Goal: Task Accomplishment & Management: Use online tool/utility

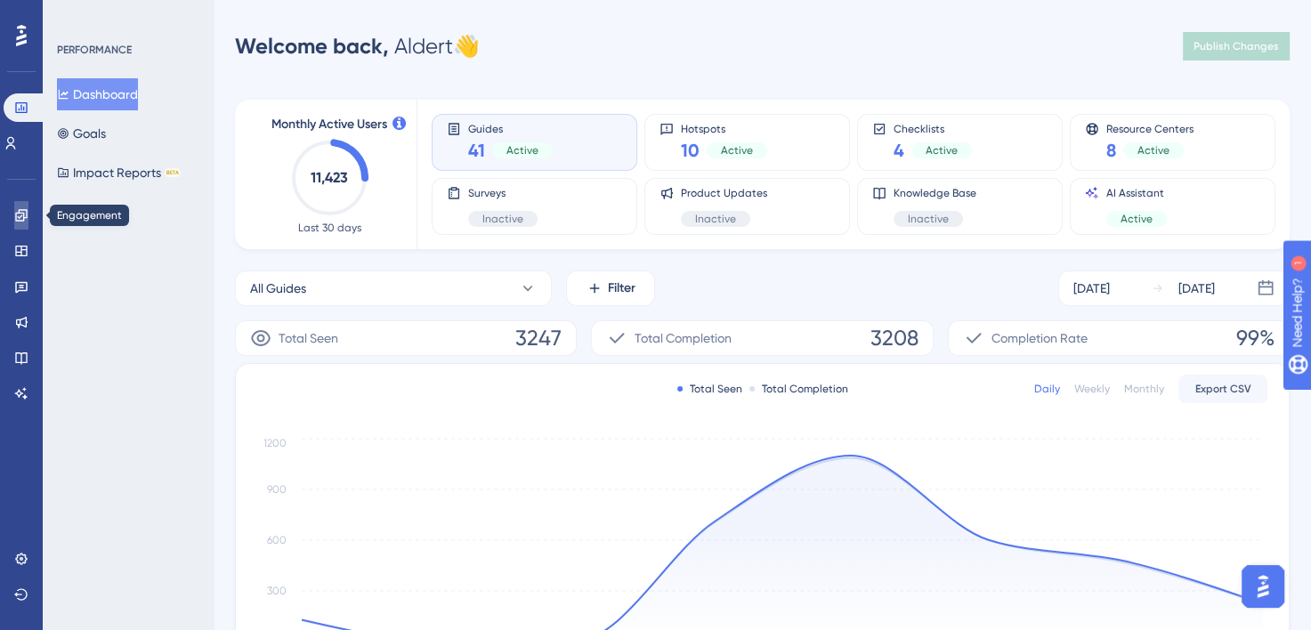
click at [21, 211] on icon at bounding box center [21, 215] width 14 height 14
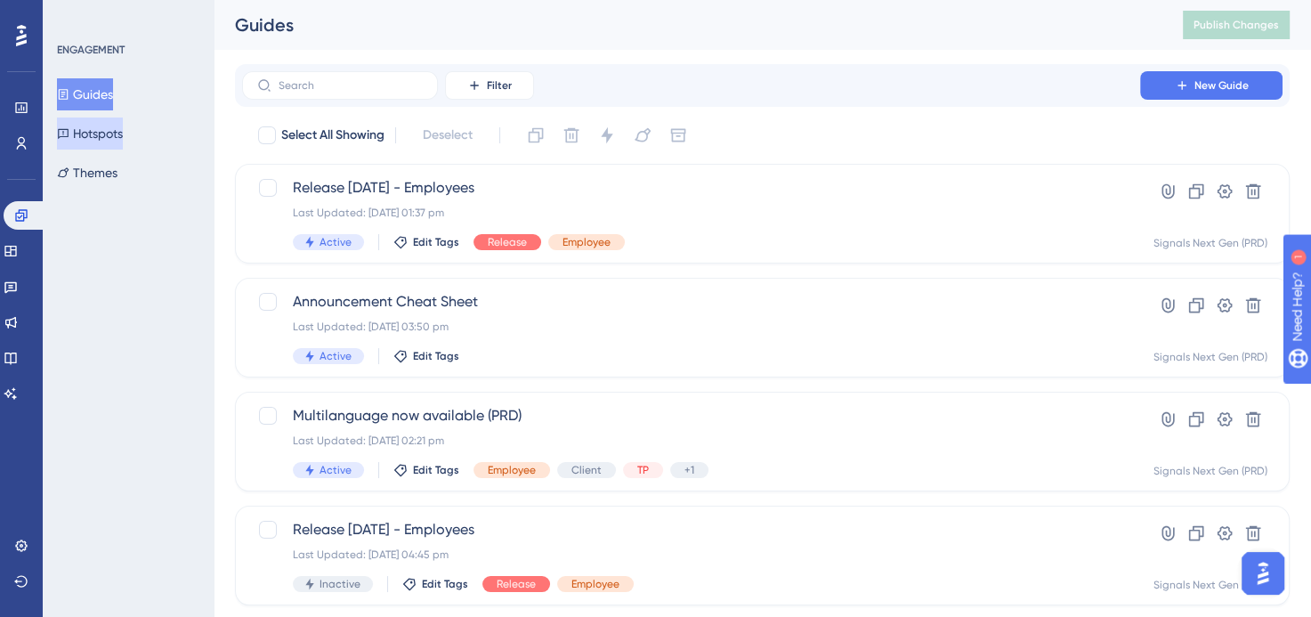
click at [89, 131] on button "Hotspots" at bounding box center [90, 133] width 66 height 32
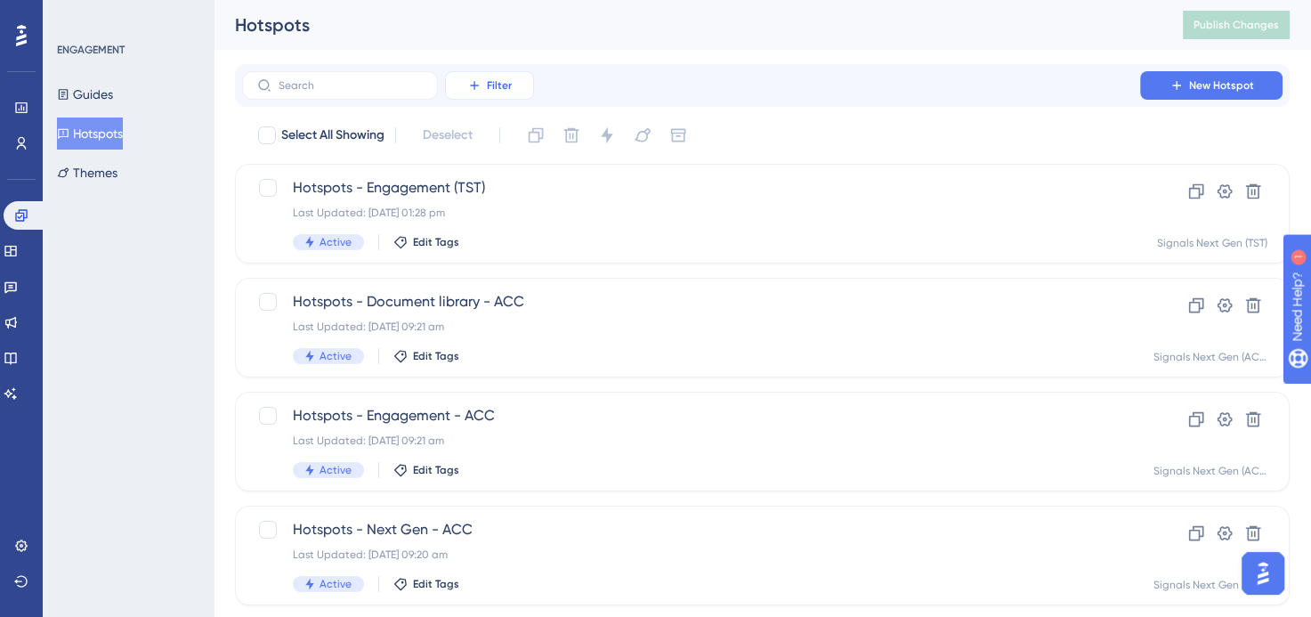
click at [507, 78] on span "Filter" at bounding box center [499, 85] width 25 height 14
click at [512, 204] on span "Containers" at bounding box center [502, 207] width 62 height 21
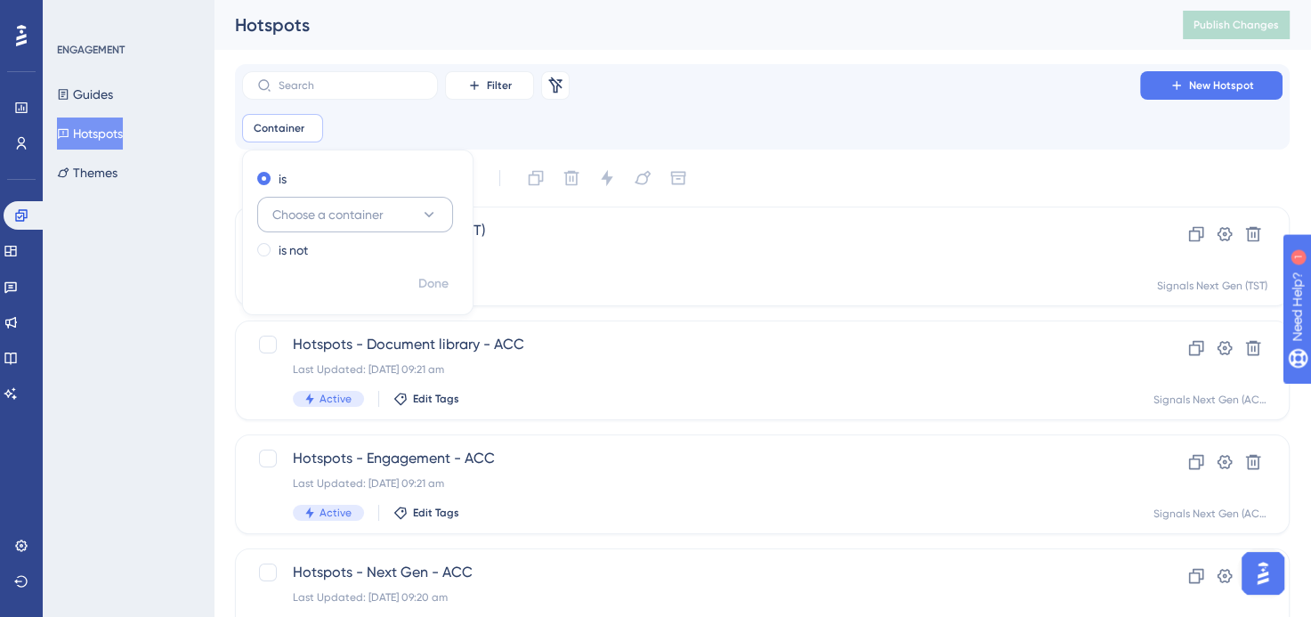
click at [348, 202] on button "Choose a container" at bounding box center [355, 215] width 196 height 36
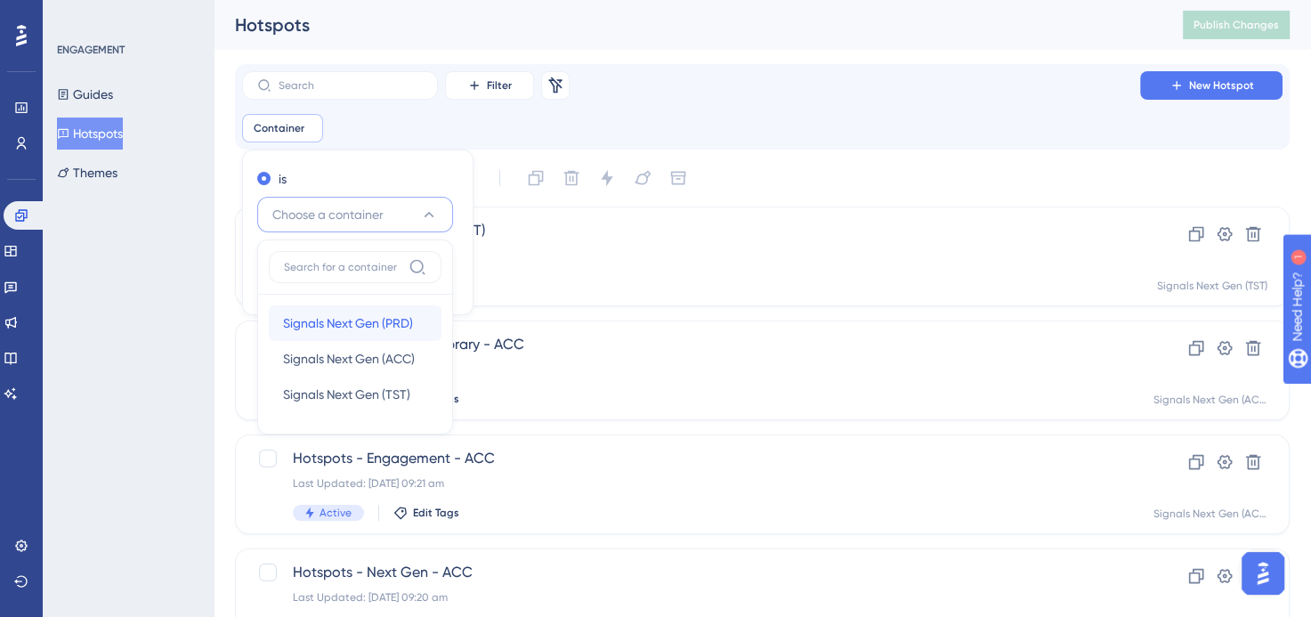
click at [356, 317] on span "Signals Next Gen (PRD)" at bounding box center [348, 322] width 130 height 21
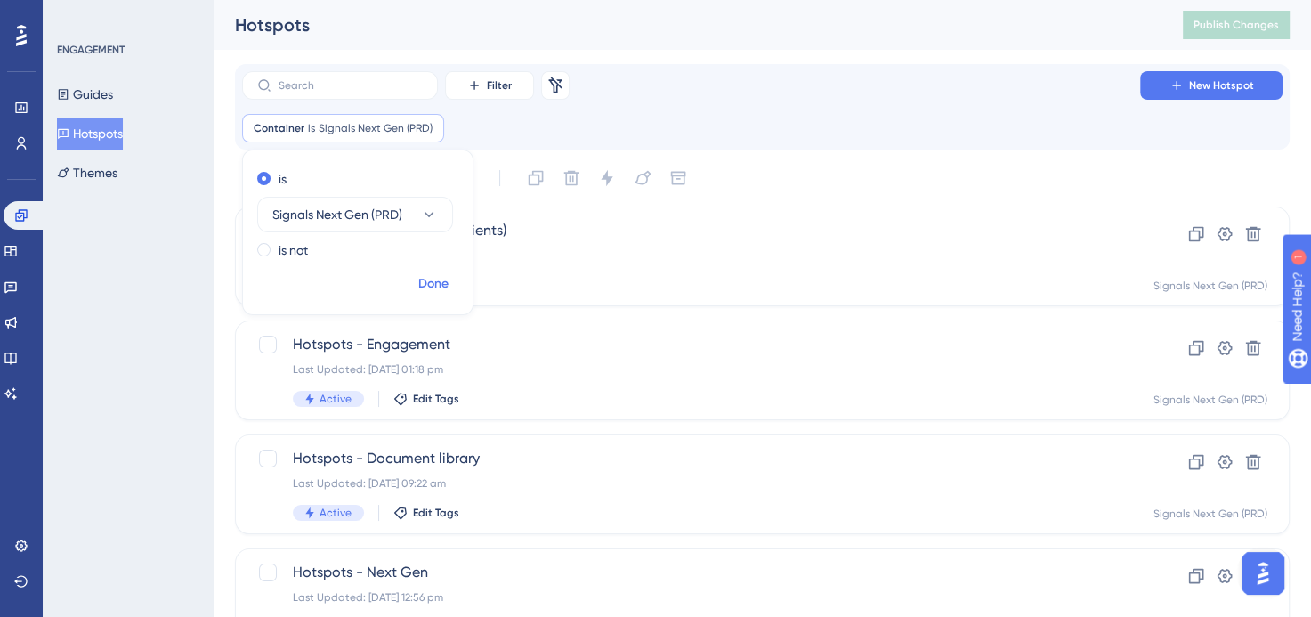
click at [427, 287] on span "Done" at bounding box center [433, 283] width 30 height 21
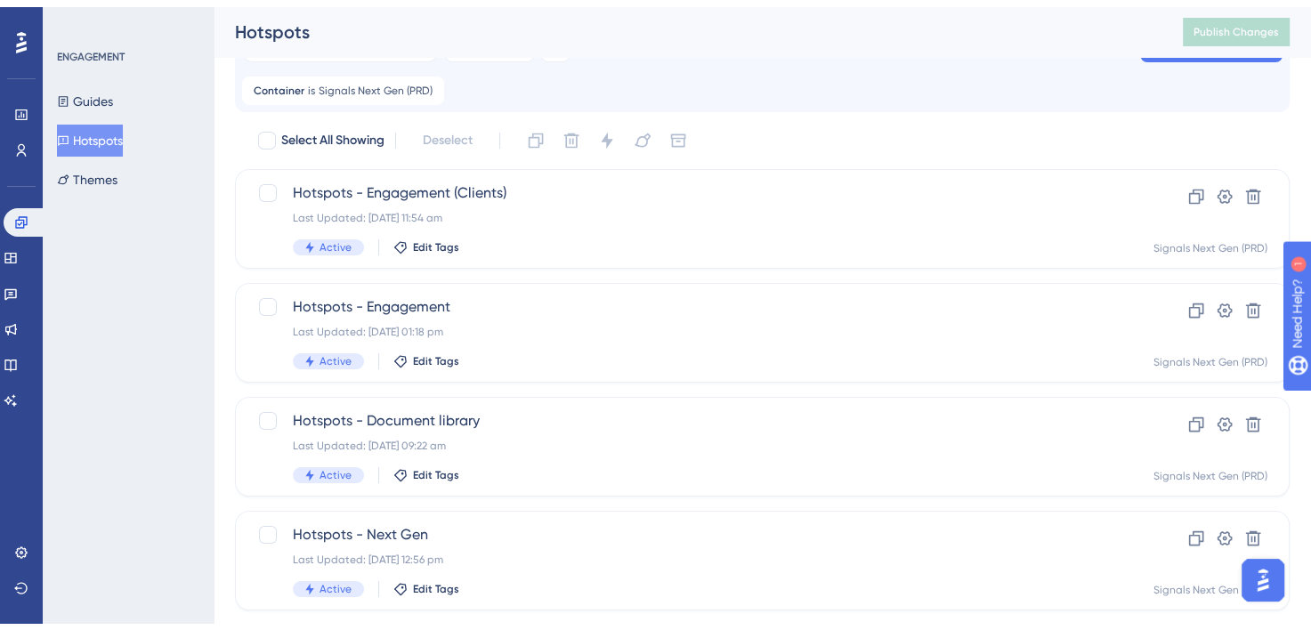
scroll to position [75, 0]
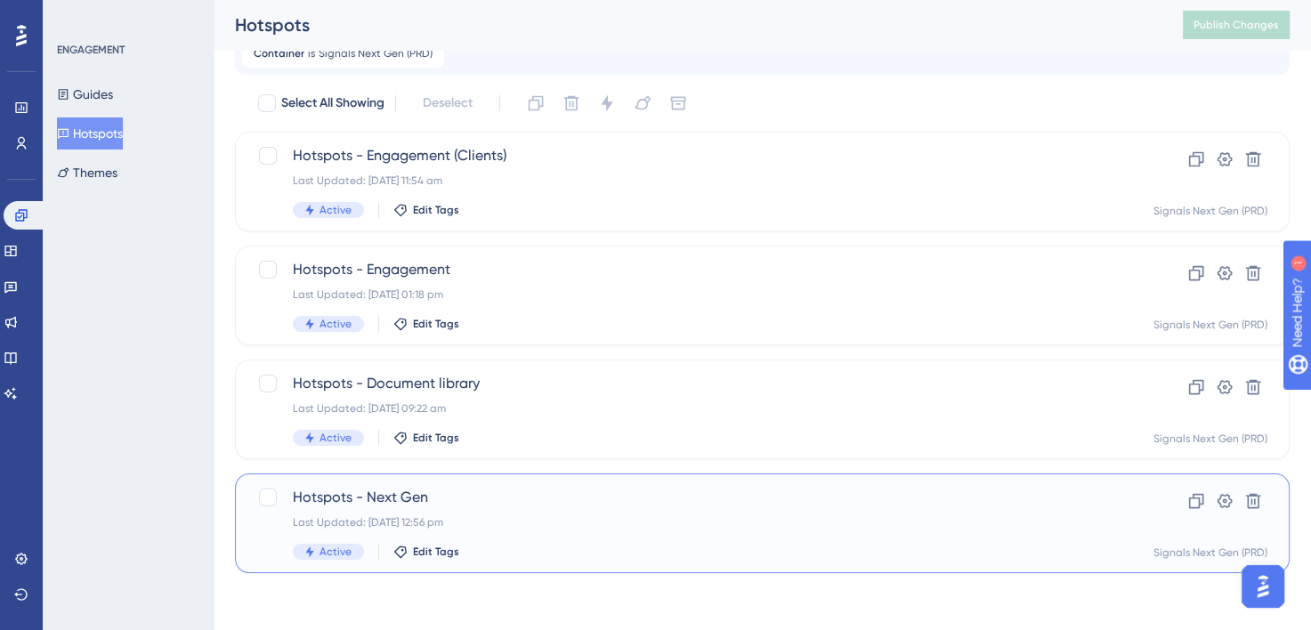
click at [635, 479] on div "Hotspots - Next Gen Last Updated: 18 Aug 2025 12:56 pm Active Edit Tags Clone S…" at bounding box center [762, 523] width 1054 height 100
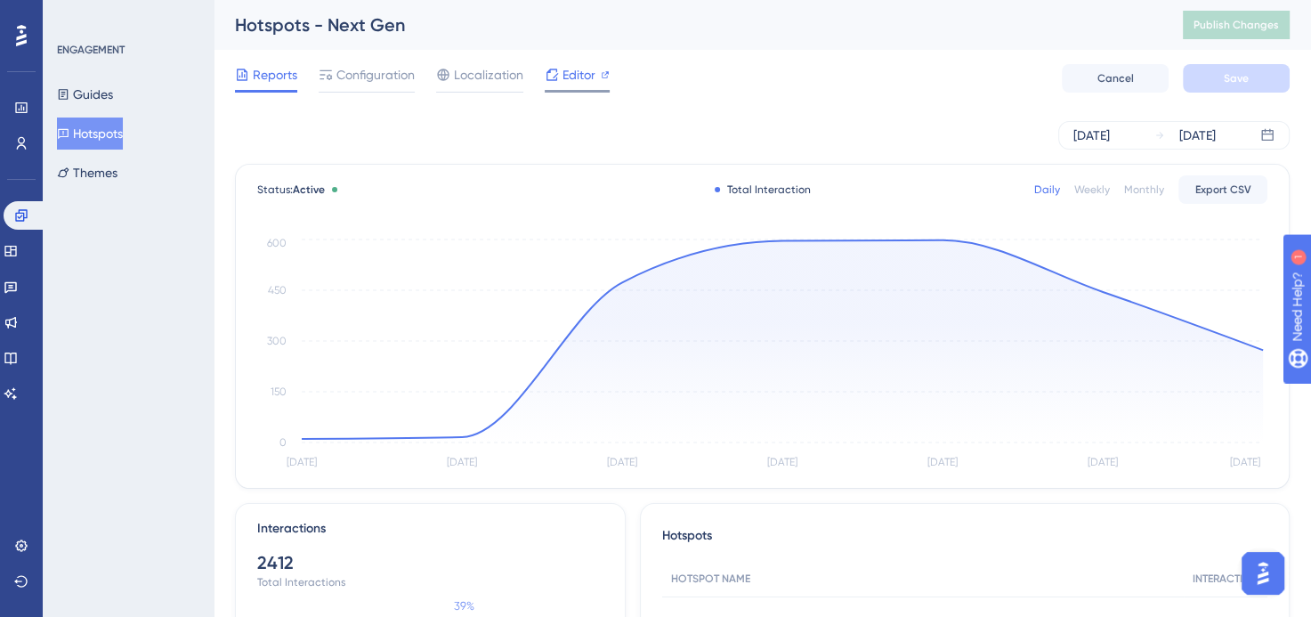
click at [584, 89] on div "Editor" at bounding box center [576, 78] width 65 height 28
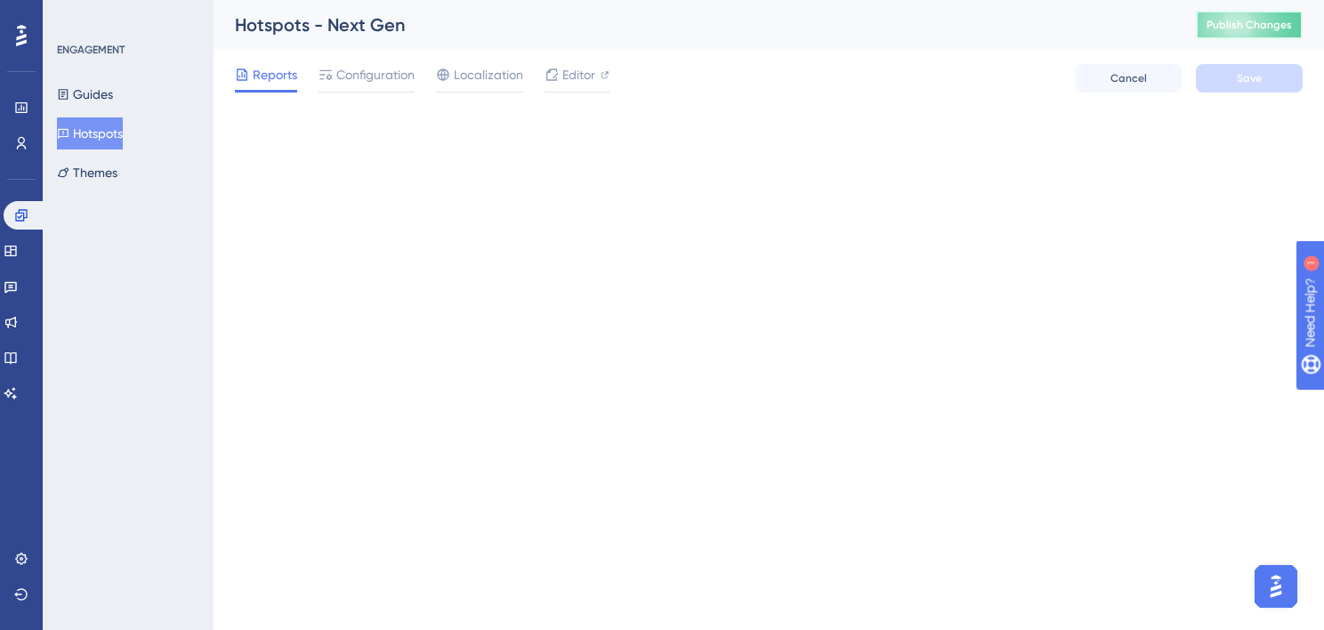
click at [1245, 16] on button "Publish Changes" at bounding box center [1249, 25] width 107 height 28
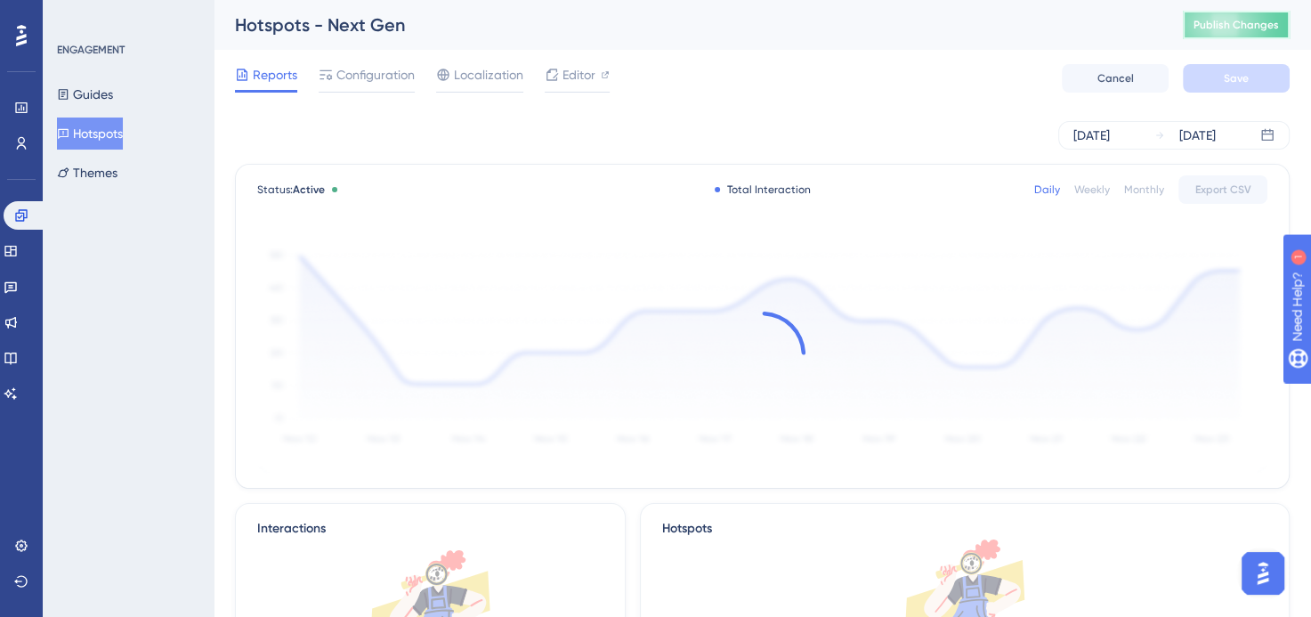
click at [1254, 24] on span "Publish Changes" at bounding box center [1235, 25] width 85 height 14
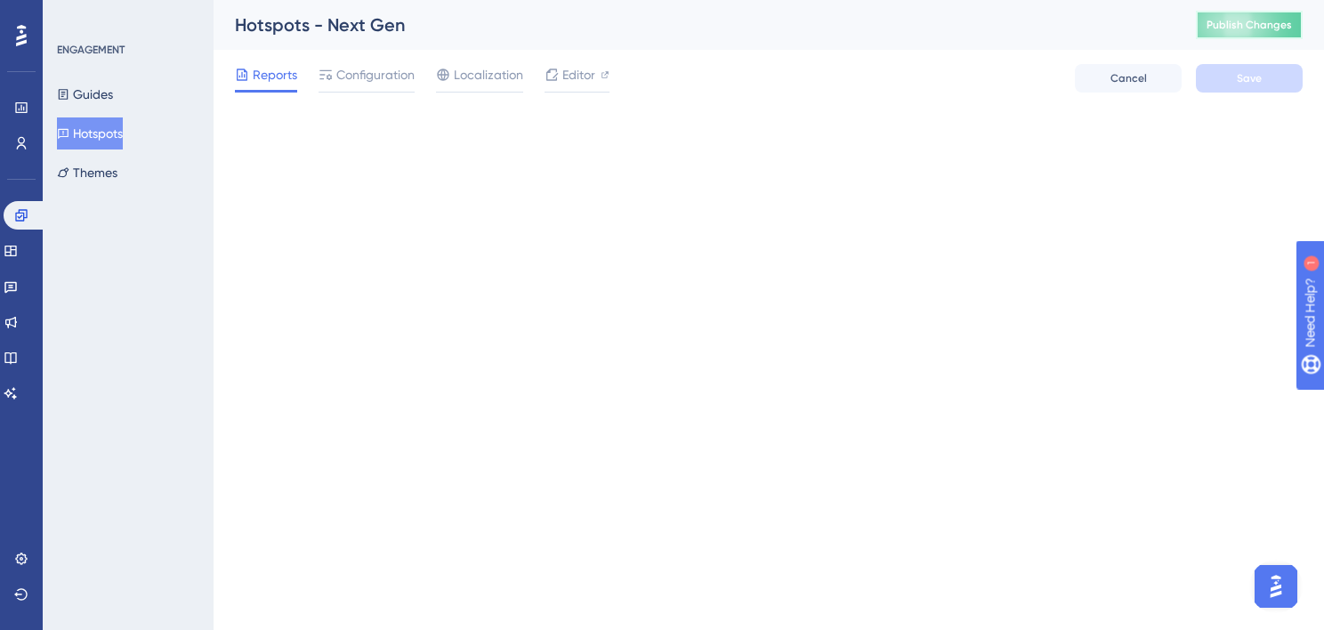
click at [1253, 19] on span "Publish Changes" at bounding box center [1248, 25] width 85 height 14
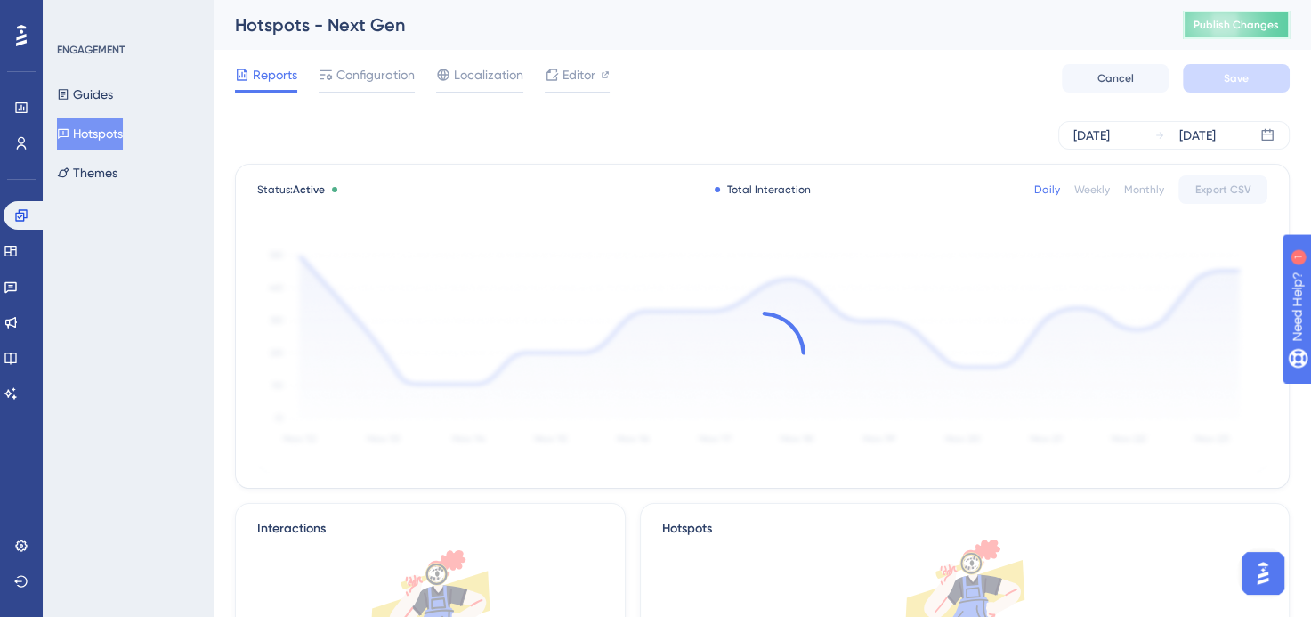
click at [1289, 29] on button "Publish Changes" at bounding box center [1235, 25] width 107 height 28
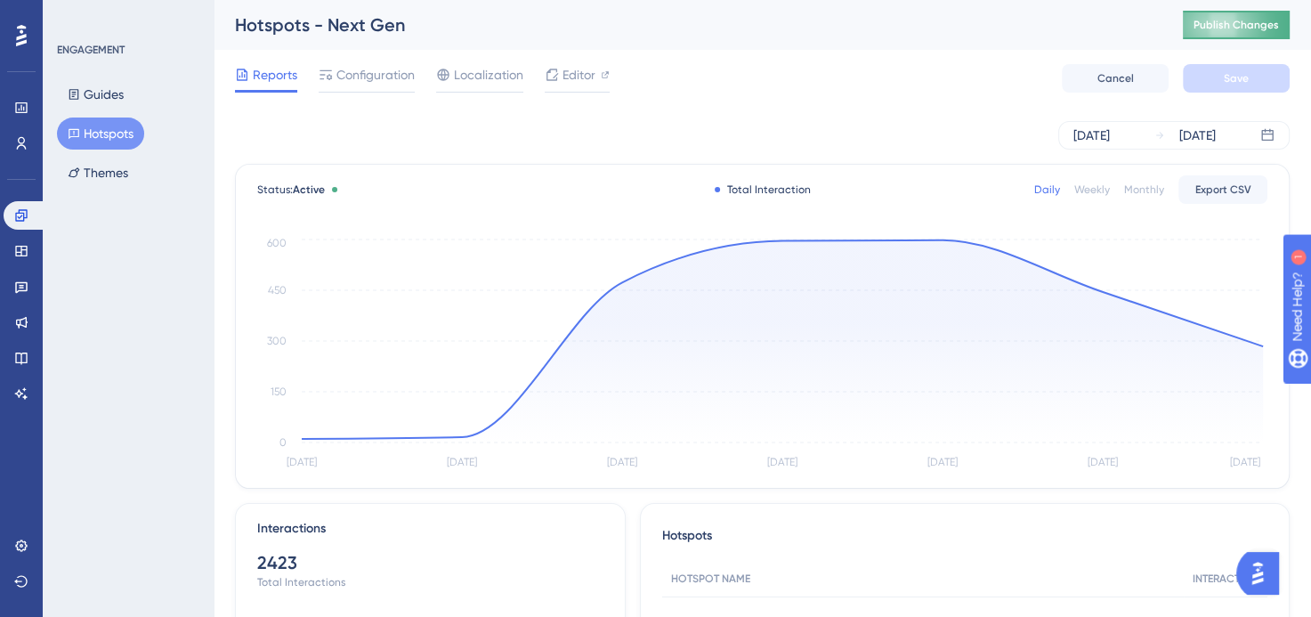
click at [1246, 22] on span "Publish Changes" at bounding box center [1235, 25] width 85 height 14
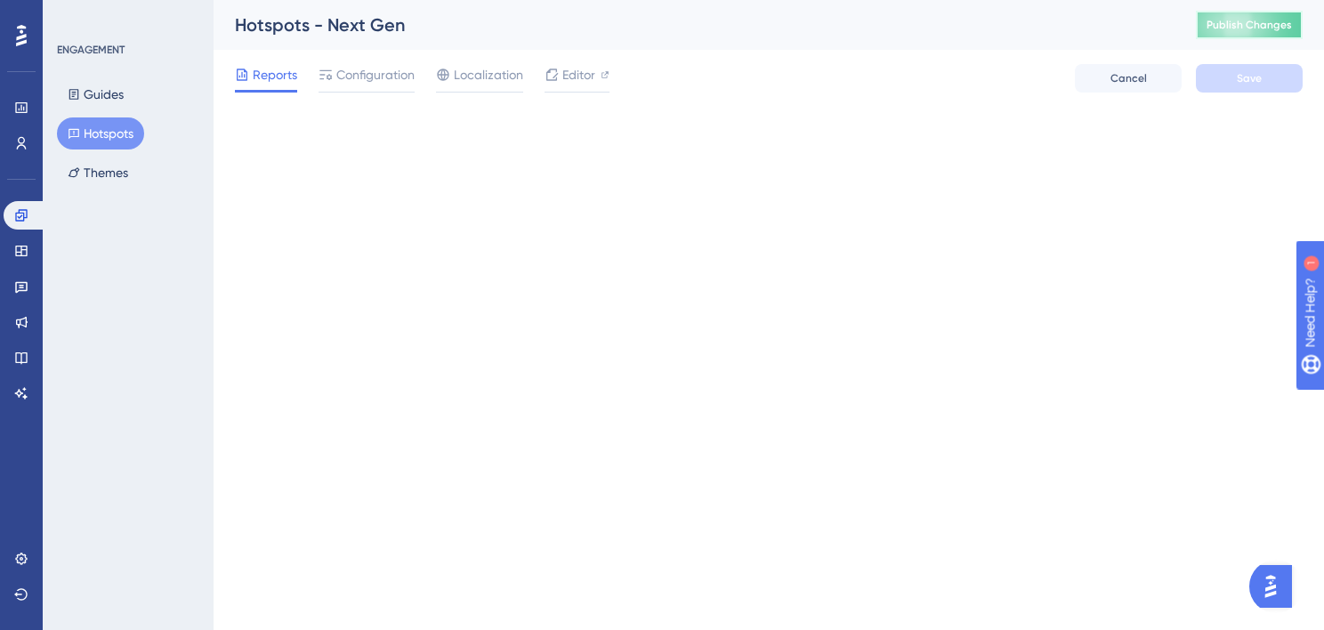
click at [1251, 30] on span "Publish Changes" at bounding box center [1248, 25] width 85 height 14
